Goal: Transaction & Acquisition: Purchase product/service

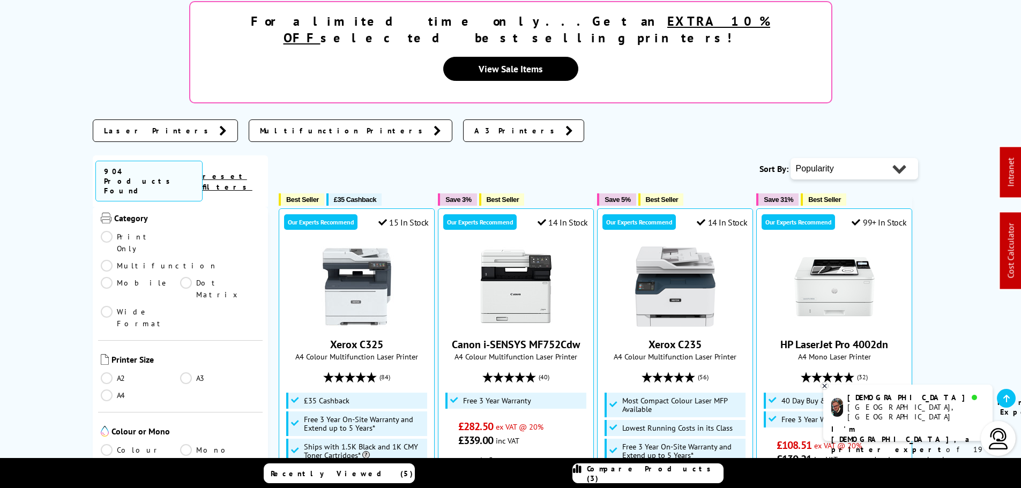
scroll to position [161, 0]
click at [183, 371] on link "A3" at bounding box center [220, 377] width 80 height 12
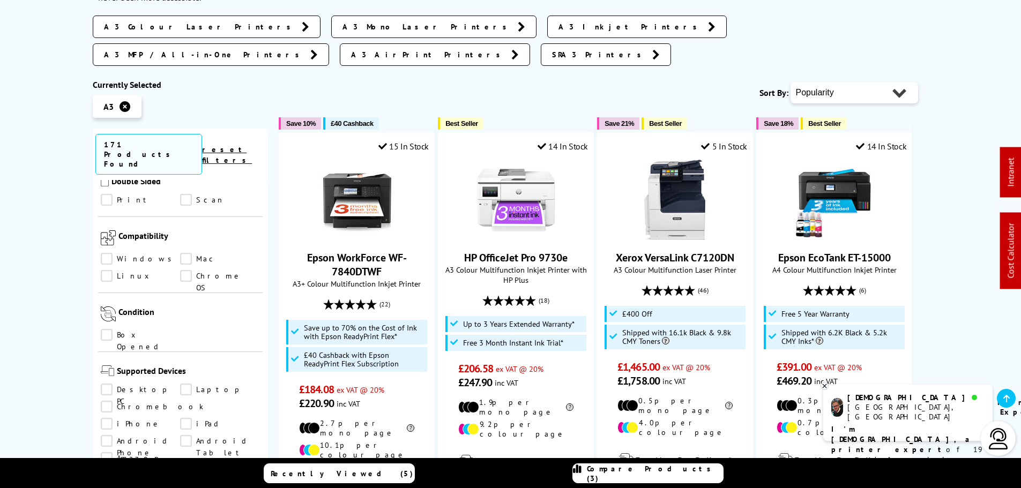
scroll to position [668, 0]
click at [858, 82] on select "Popularity Rating Price - Low to High Price - High to Low Running Costs - Low t…" at bounding box center [854, 92] width 128 height 21
select select "Price Ascending"
click at [790, 82] on select "Popularity Rating Price - Low to High Price - High to Low Running Costs - Low t…" at bounding box center [854, 92] width 128 height 21
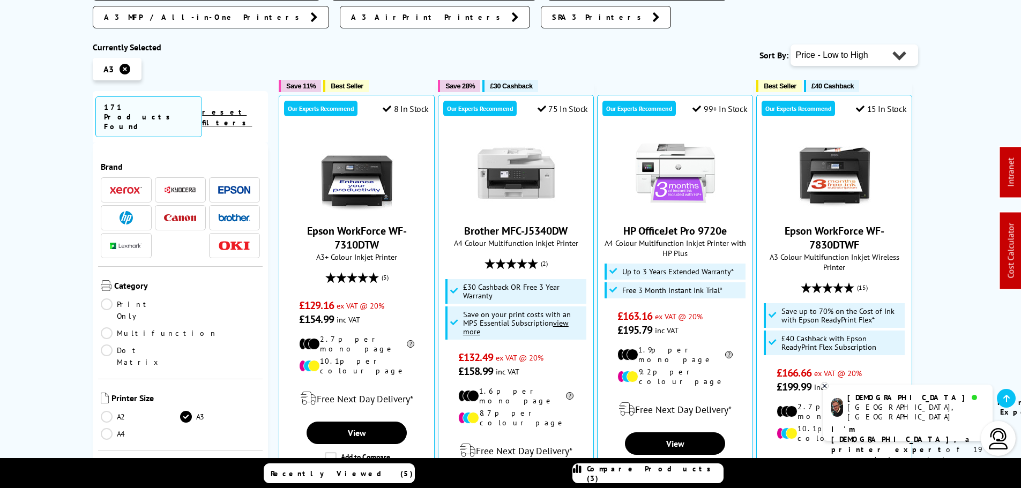
scroll to position [268, 0]
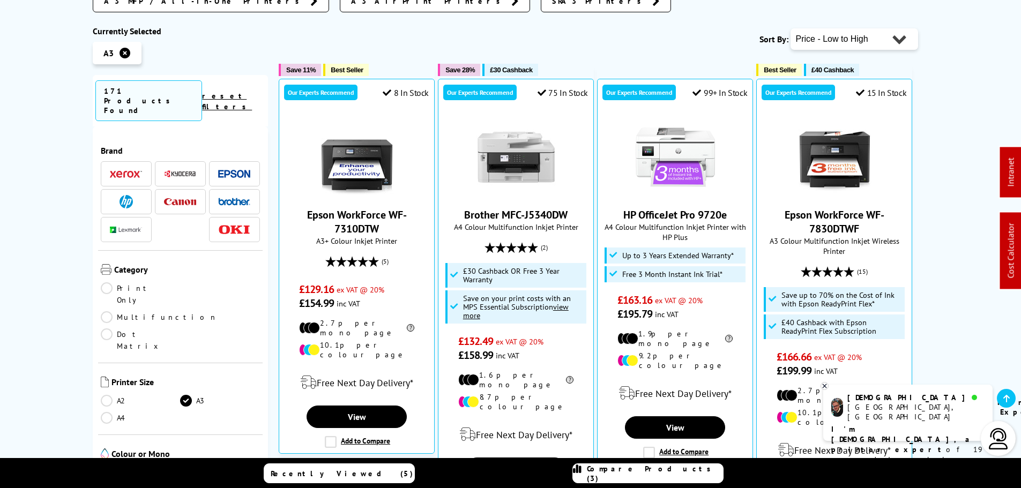
click at [204, 311] on link "Multifunction" at bounding box center [159, 317] width 117 height 12
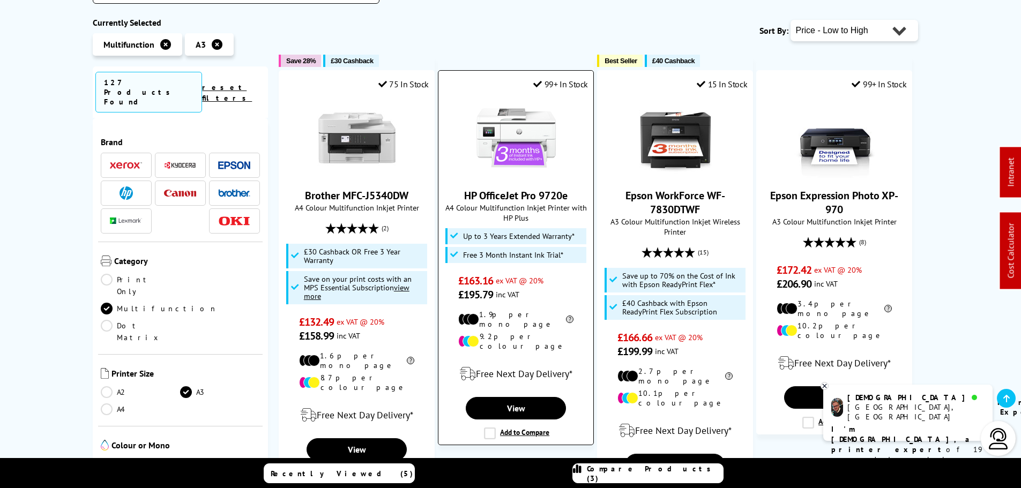
scroll to position [214, 0]
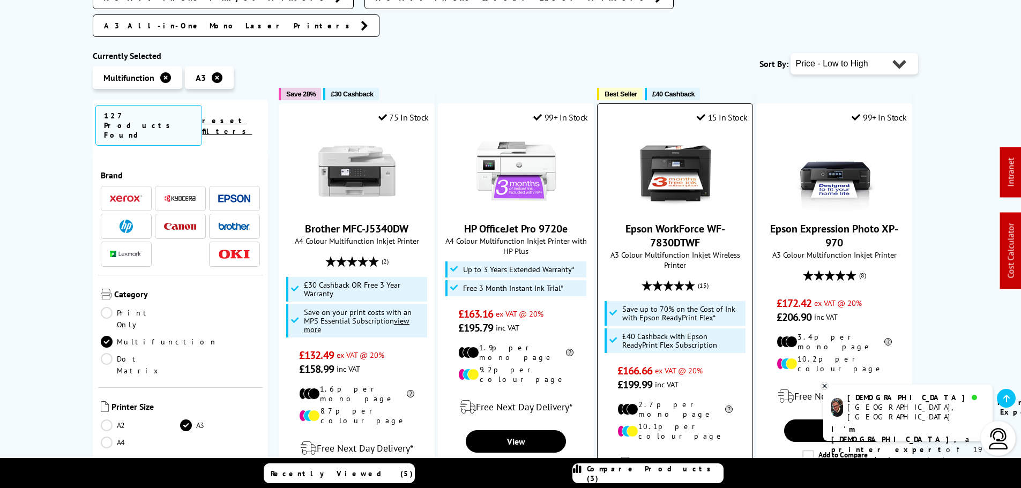
click at [691, 158] on img at bounding box center [675, 171] width 80 height 80
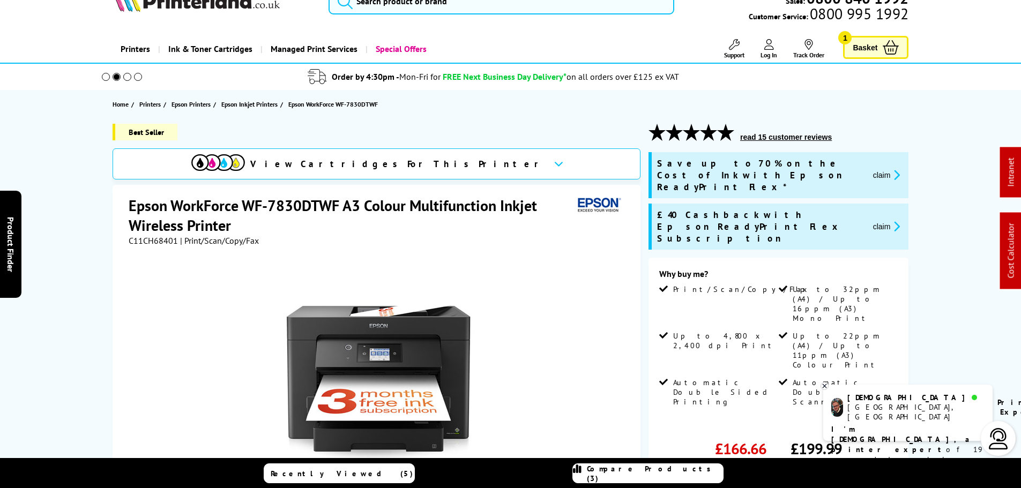
scroll to position [54, 0]
